Goal: Information Seeking & Learning: Learn about a topic

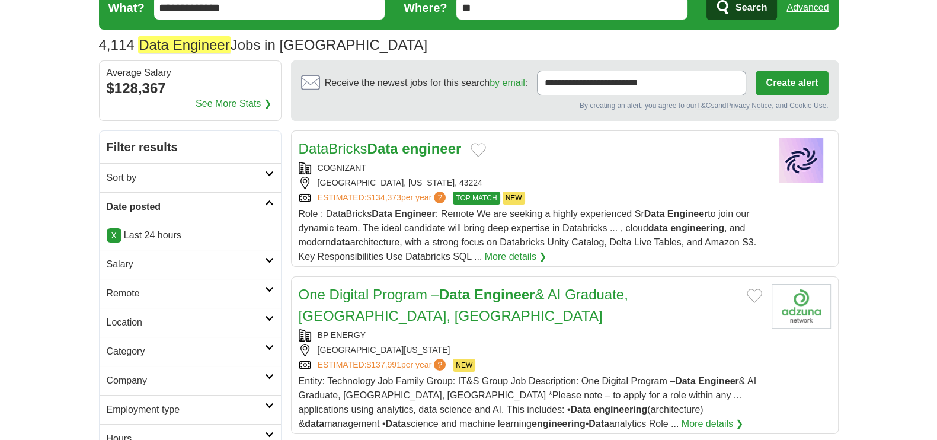
scroll to position [73, 0]
click at [135, 287] on h2 "Remote" at bounding box center [186, 294] width 158 height 14
click at [123, 317] on link "Remote jobs" at bounding box center [133, 322] width 53 height 10
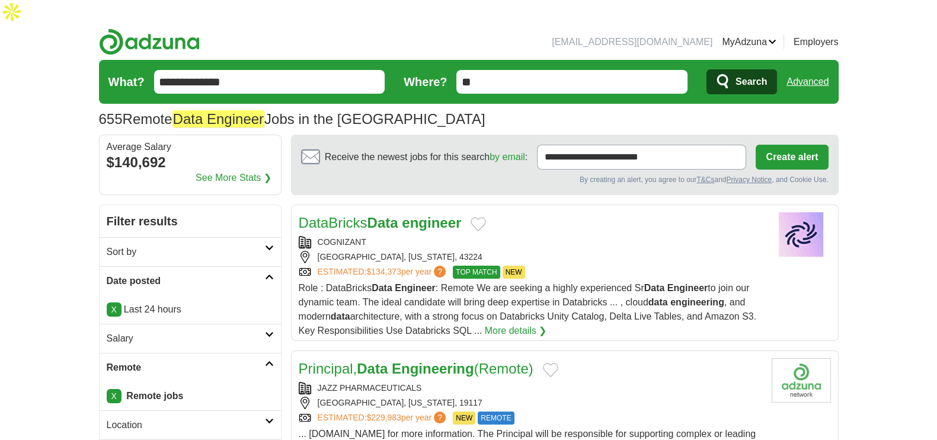
click at [380, 236] on div "COGNIZANT" at bounding box center [530, 242] width 463 height 12
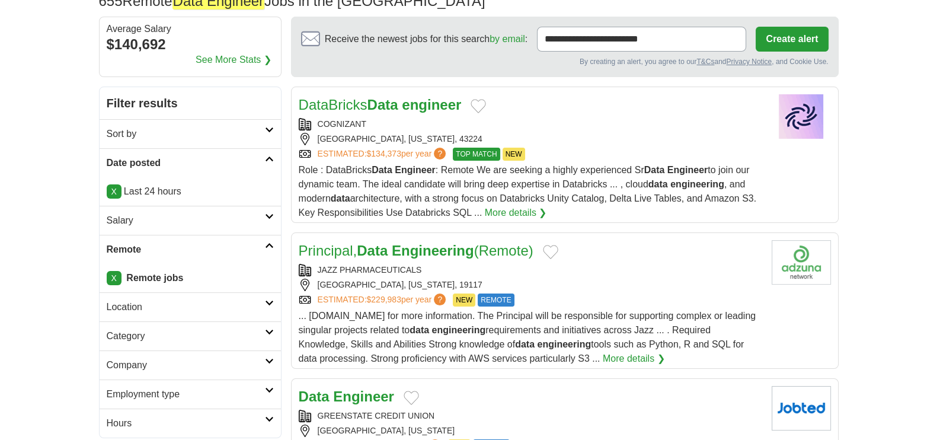
scroll to position [148, 0]
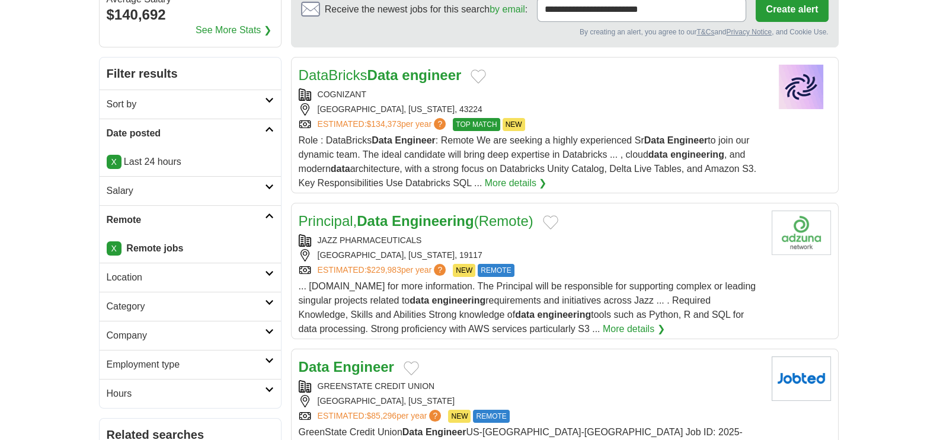
click at [462, 210] on h2 "Principal, Data Engineering (Remote)" at bounding box center [416, 220] width 235 height 21
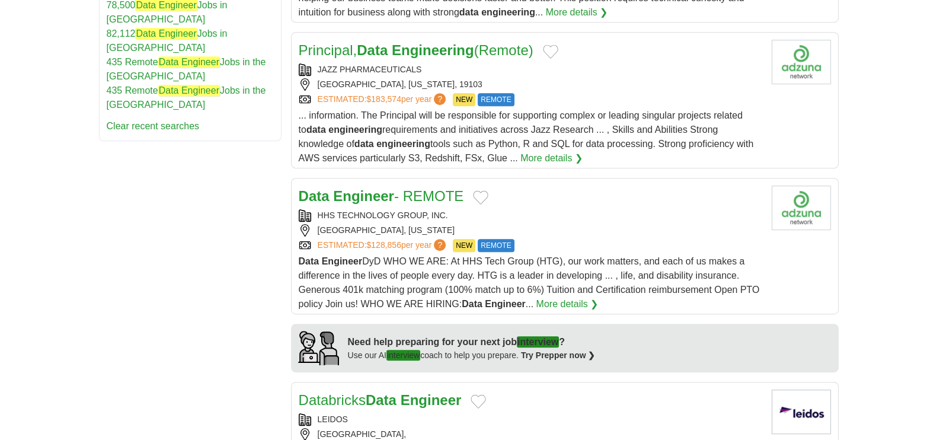
scroll to position [815, 0]
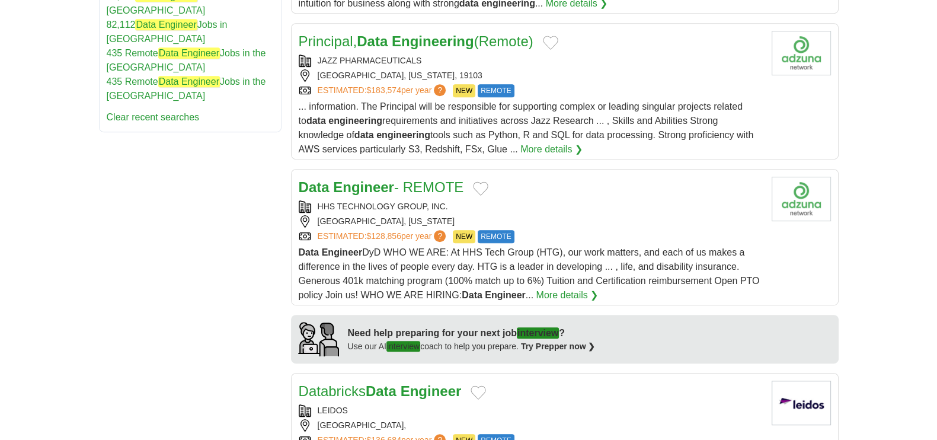
click at [480, 215] on div "ATLANTA, GEORGIA" at bounding box center [530, 221] width 463 height 12
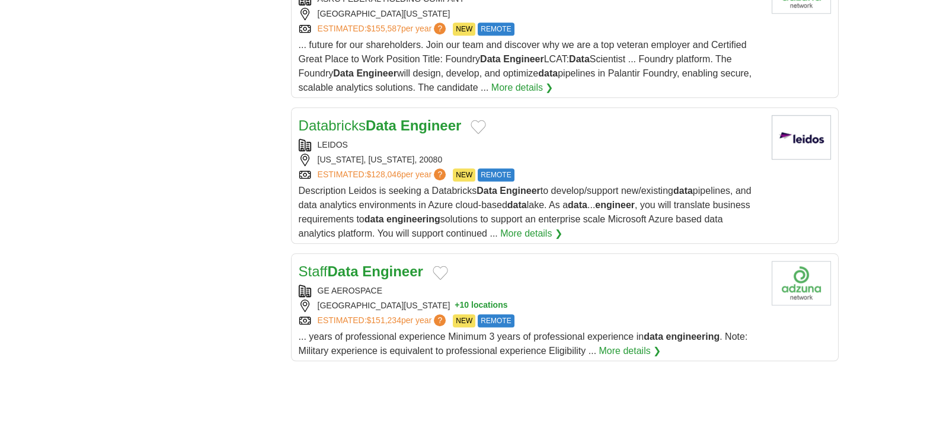
scroll to position [1407, 0]
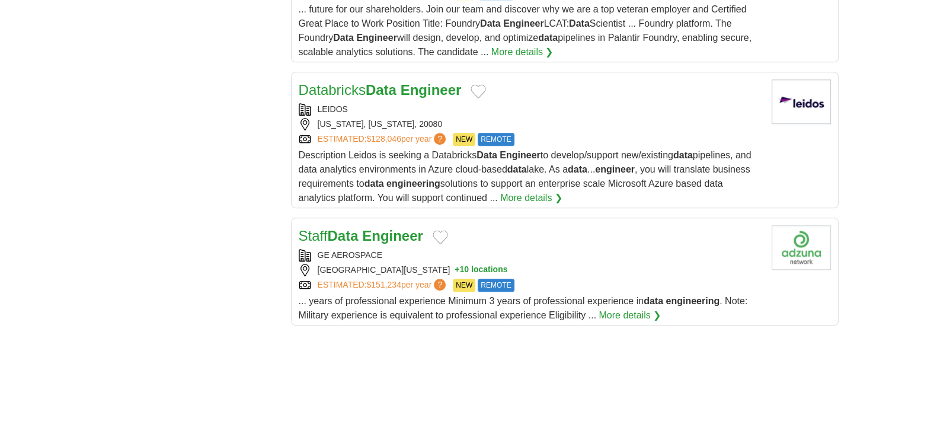
click at [491, 225] on div "Staff Data Engineer" at bounding box center [530, 235] width 463 height 21
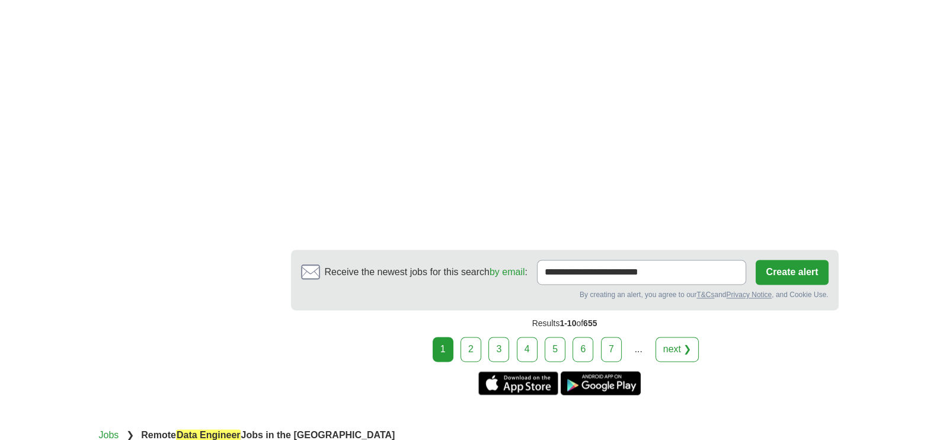
scroll to position [2147, 0]
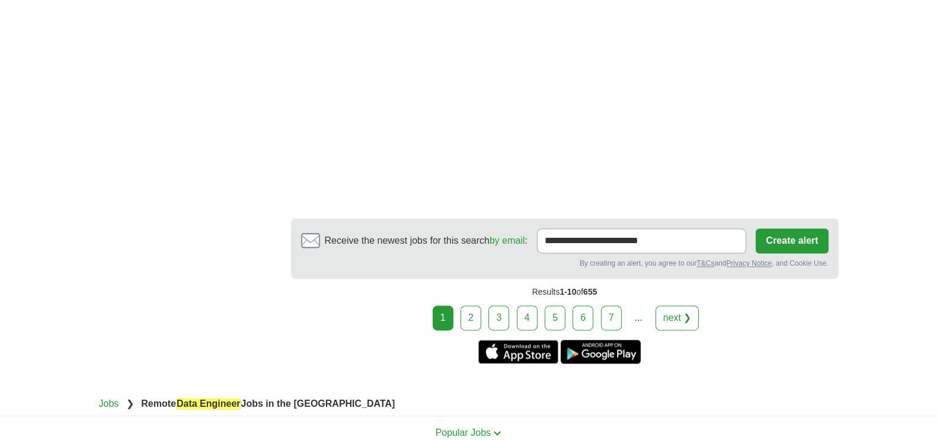
click at [473, 278] on div "Results 1-10 of 655" at bounding box center [564, 291] width 547 height 27
click at [472, 278] on div "Results 1-10 of 655" at bounding box center [564, 291] width 547 height 27
click at [472, 305] on link "2" at bounding box center [470, 317] width 21 height 25
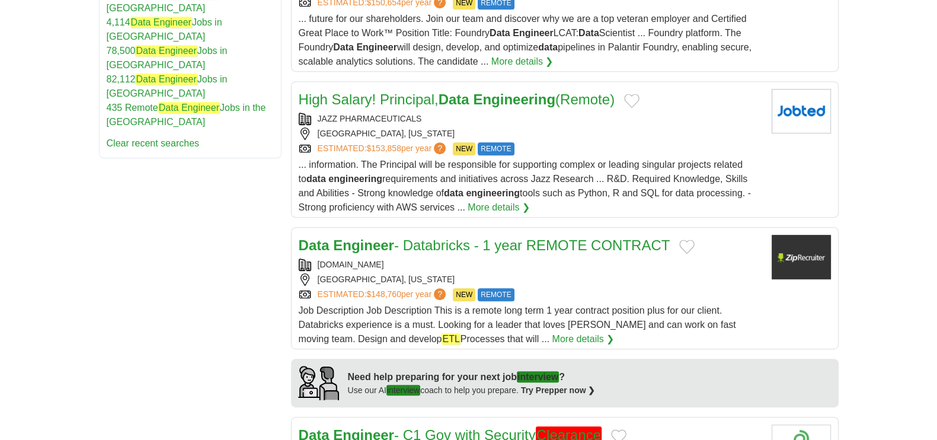
scroll to position [815, 0]
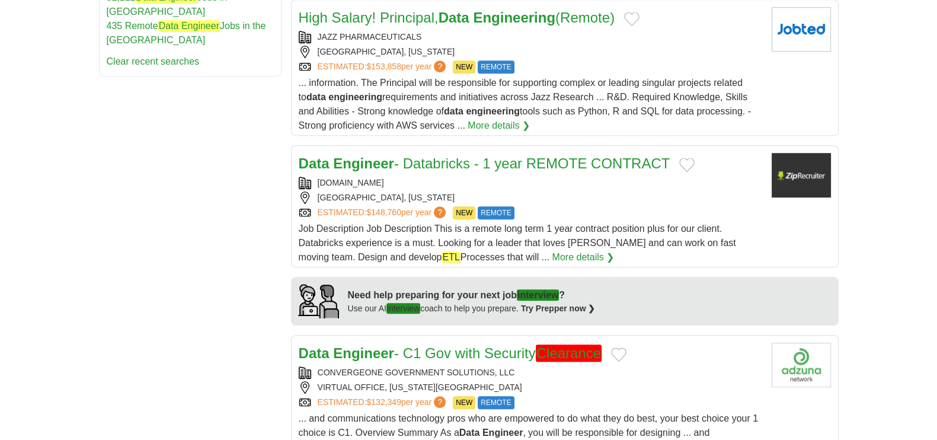
click at [402, 163] on link "Data Engineer - Databricks - 1 year REMOTE CONTRACT" at bounding box center [484, 163] width 371 height 16
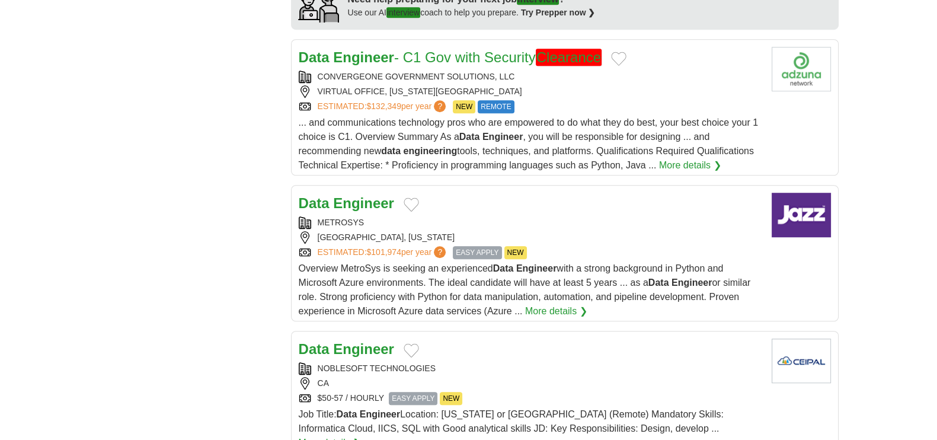
scroll to position [1333, 0]
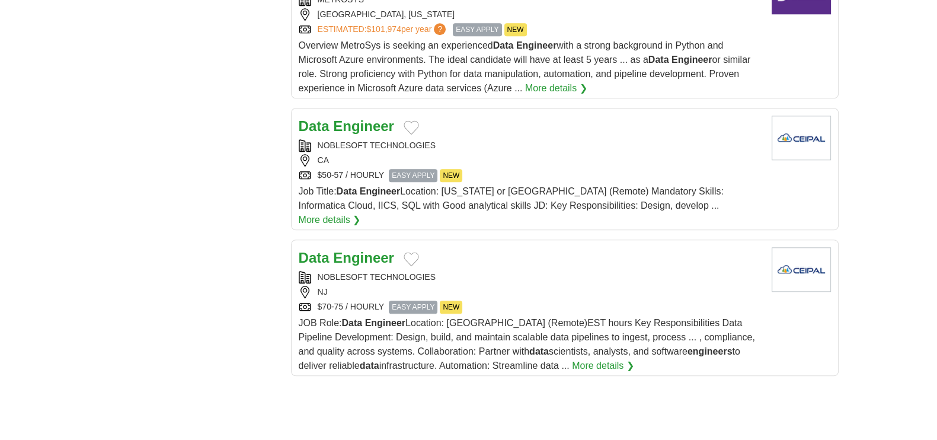
click at [361, 123] on strong "Engineer" at bounding box center [363, 126] width 61 height 16
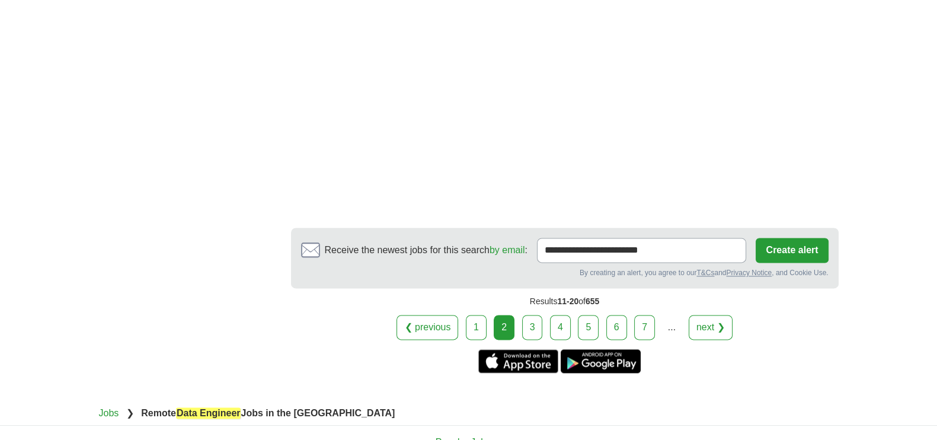
scroll to position [2073, 0]
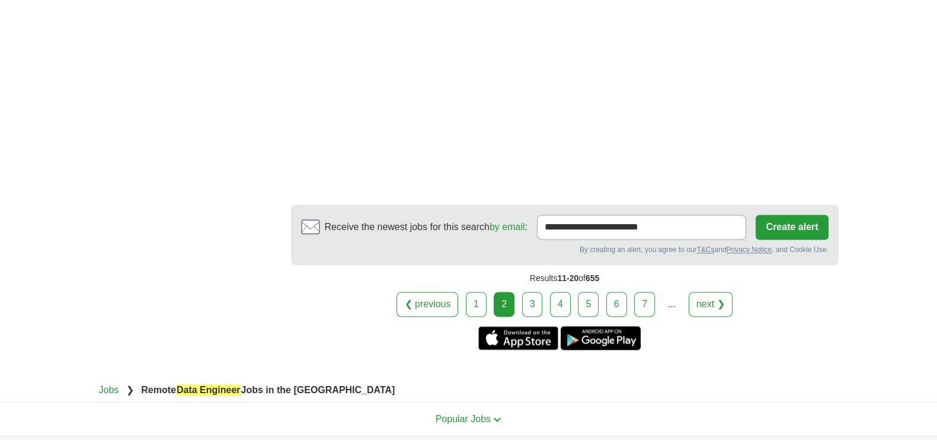
click at [521, 291] on div "❮ previous 1 2 3 4 5 6 7 ... next ❯" at bounding box center [564, 303] width 547 height 25
click at [536, 291] on link "3" at bounding box center [532, 303] width 21 height 25
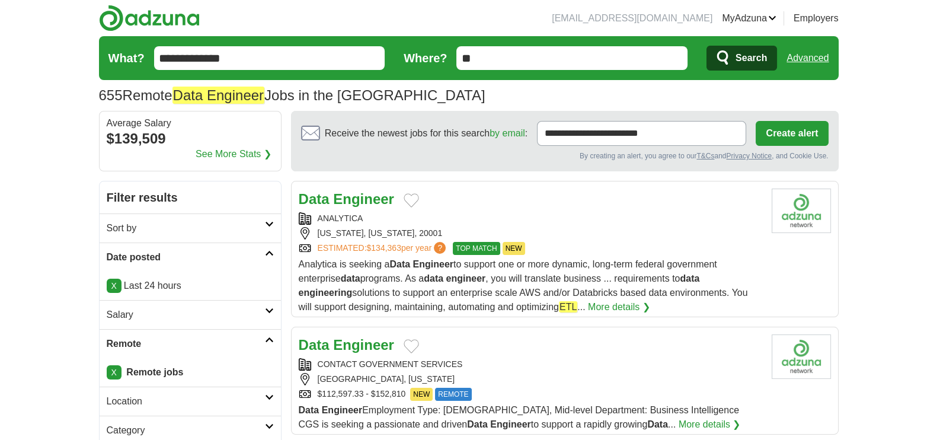
scroll to position [73, 0]
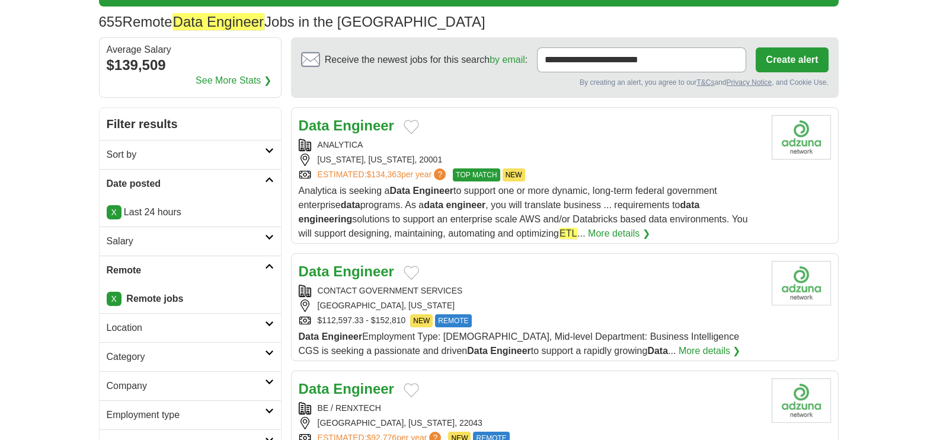
click at [406, 136] on div "Data Engineer ANALYTICA WASHINGTON, DISTRICT OF COLUMBIA, 20001 ESTIMATED: $134…" at bounding box center [530, 178] width 463 height 126
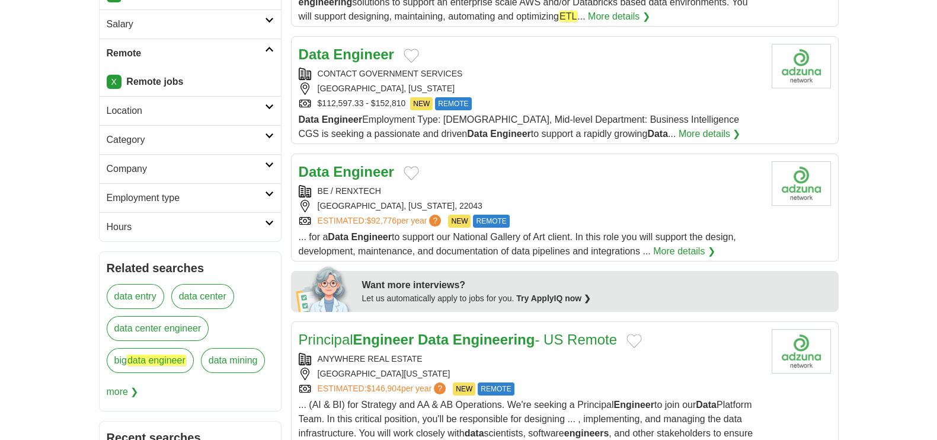
scroll to position [296, 0]
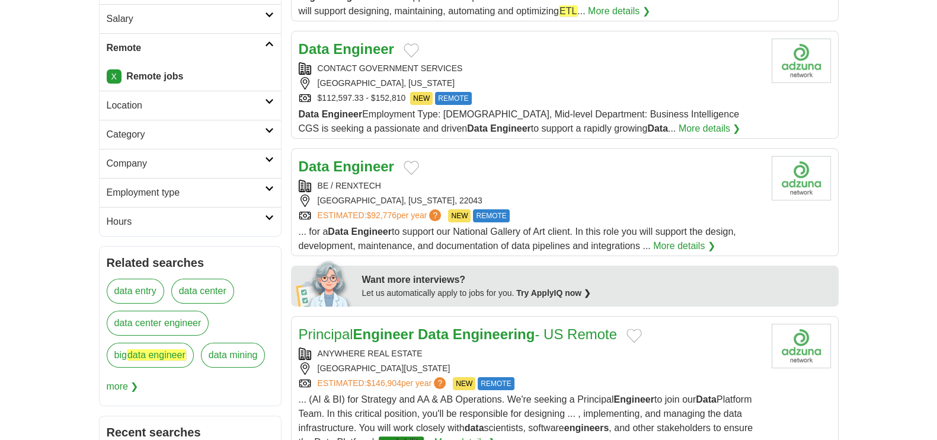
click at [446, 50] on div "Data Engineer" at bounding box center [530, 49] width 463 height 21
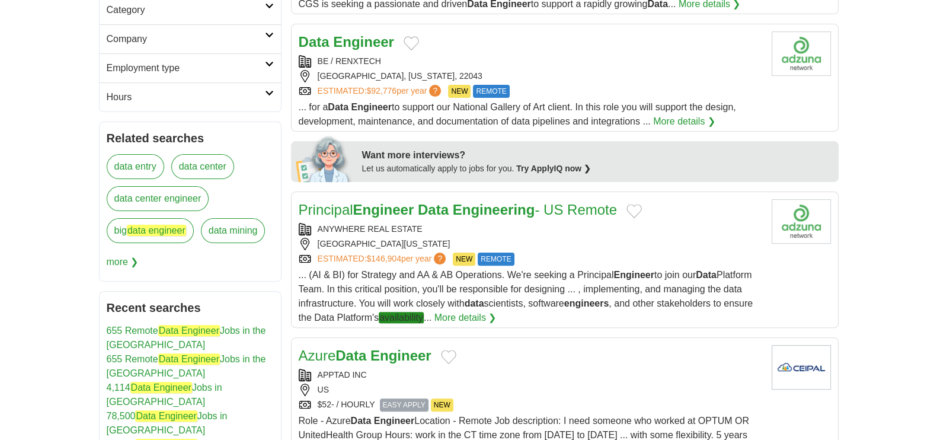
scroll to position [444, 0]
click at [450, 31] on div "Data Engineer" at bounding box center [530, 41] width 463 height 21
click at [507, 201] on strong "Engineering" at bounding box center [494, 209] width 82 height 16
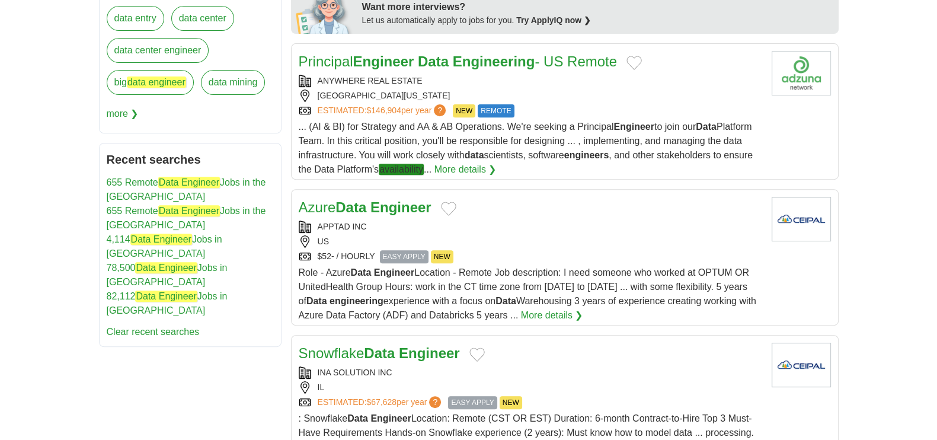
click at [511, 220] on div "APPTAD INC" at bounding box center [530, 226] width 463 height 12
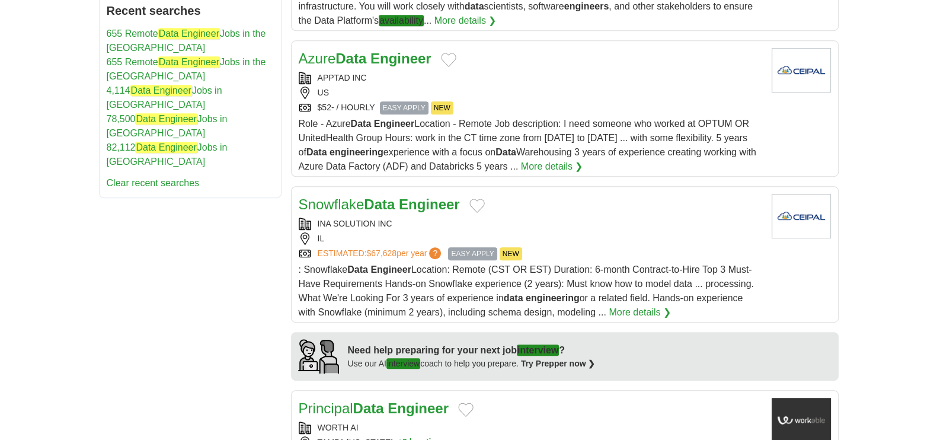
click at [511, 217] on div "INA SOLUTION INC" at bounding box center [530, 223] width 463 height 12
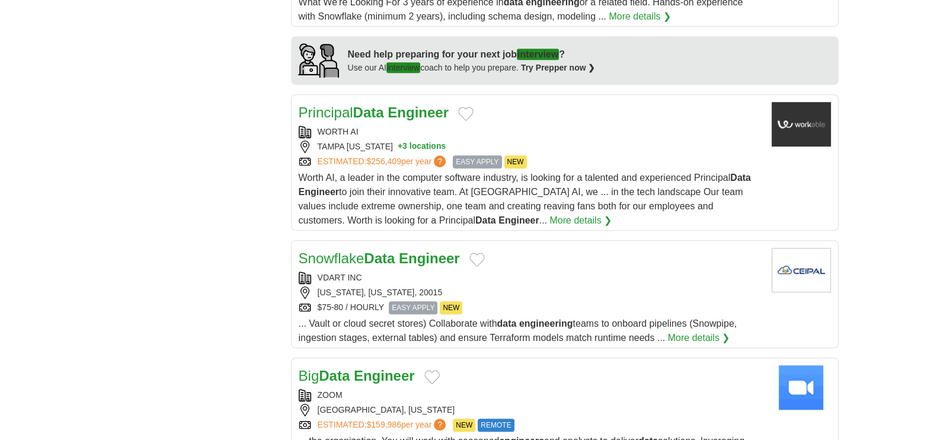
scroll to position [1110, 0]
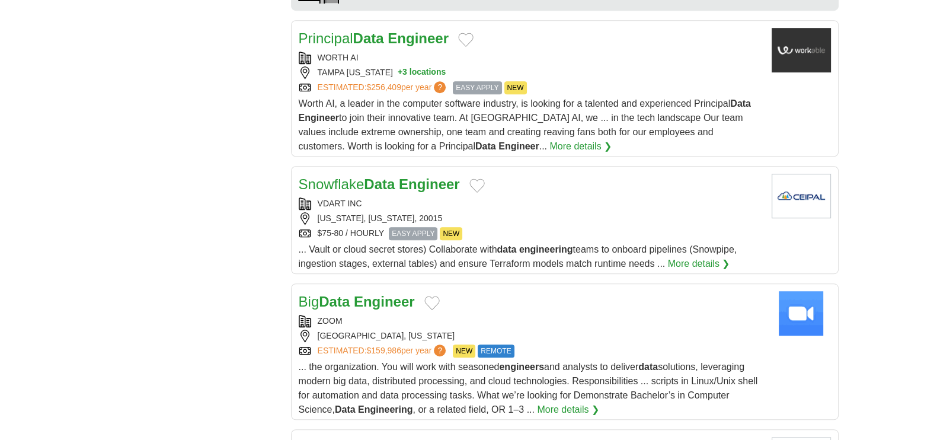
click at [502, 197] on div "VDART INC" at bounding box center [530, 203] width 463 height 12
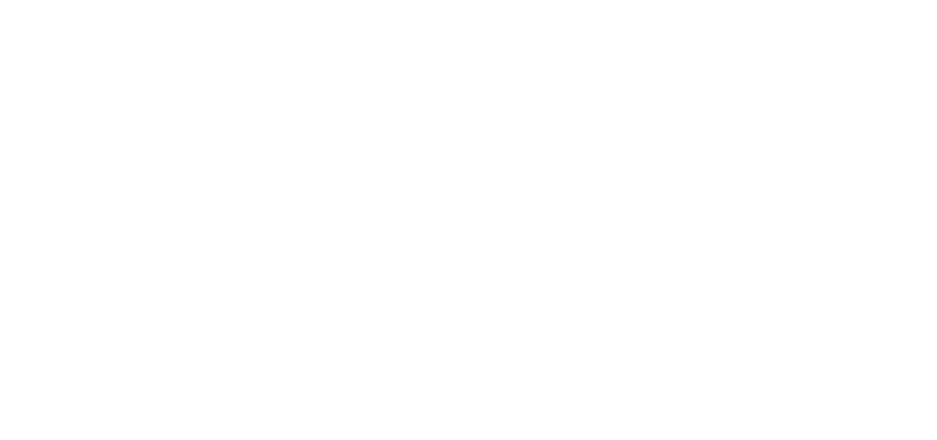
scroll to position [2147, 0]
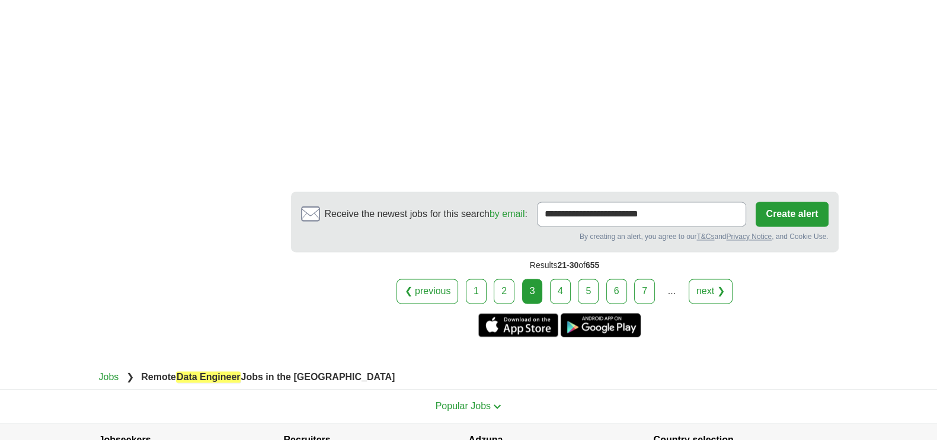
click at [558, 278] on link "4" at bounding box center [560, 290] width 21 height 25
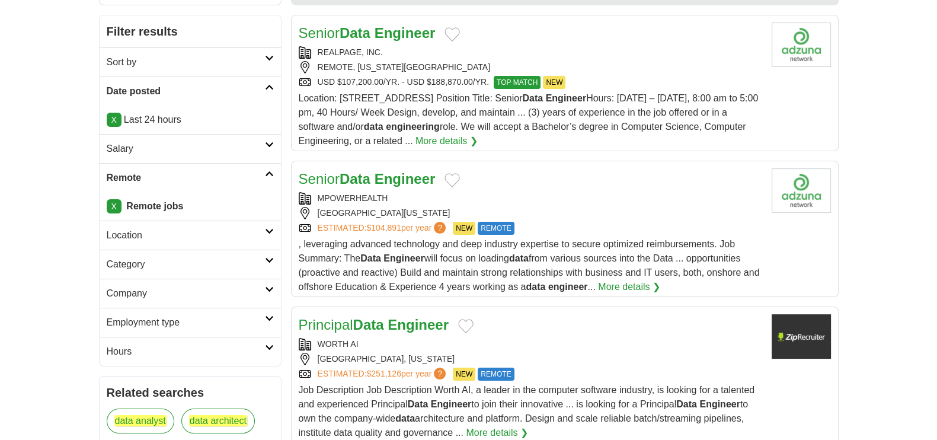
scroll to position [222, 0]
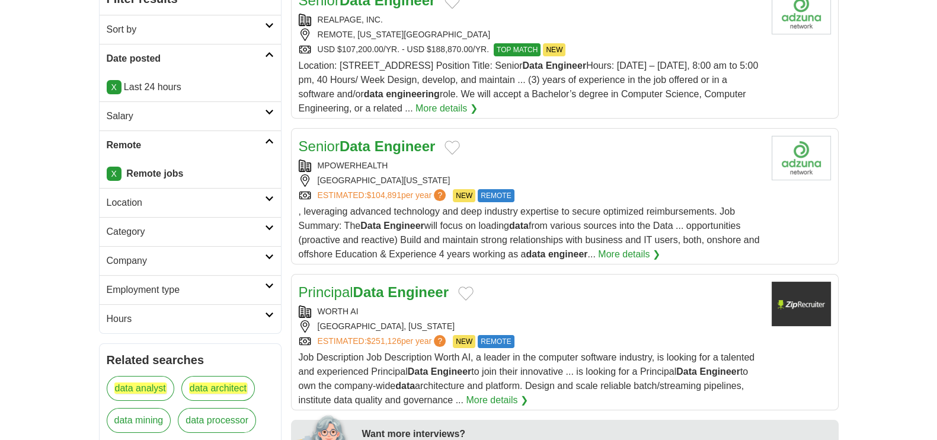
click at [451, 305] on div "WORTH AI" at bounding box center [530, 311] width 463 height 12
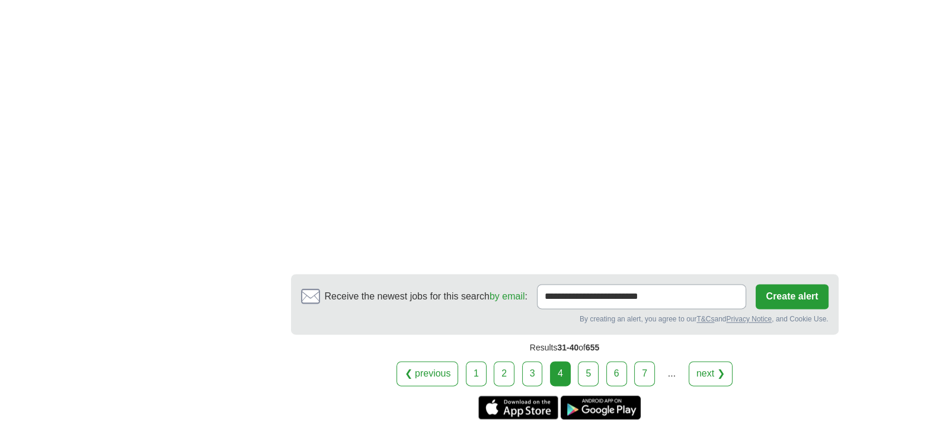
scroll to position [2073, 0]
